Goal: Task Accomplishment & Management: Manage account settings

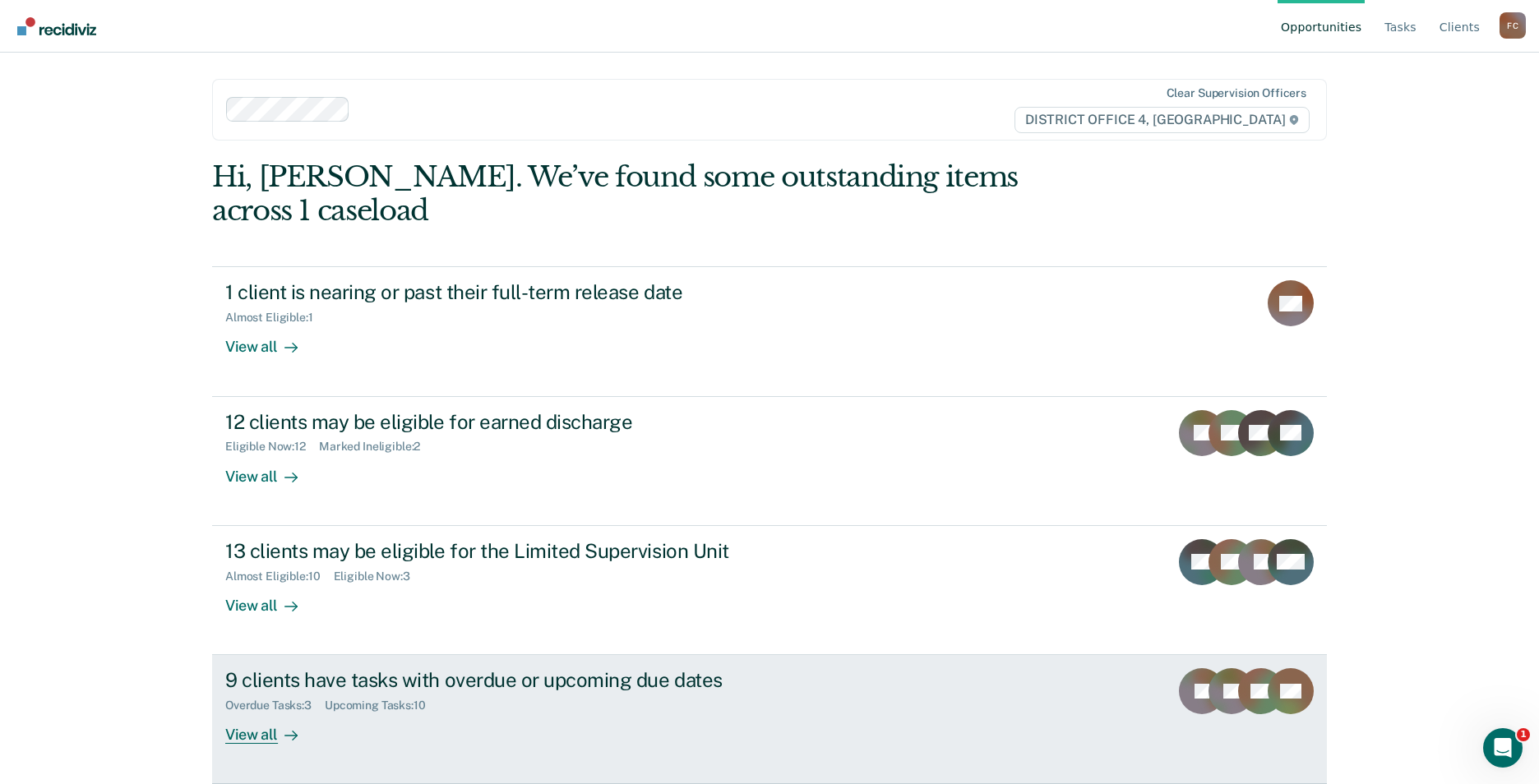
click at [498, 669] on div "9 clients have tasks with overdue or upcoming due dates" at bounding box center [514, 681] width 578 height 24
